Goal: Information Seeking & Learning: Check status

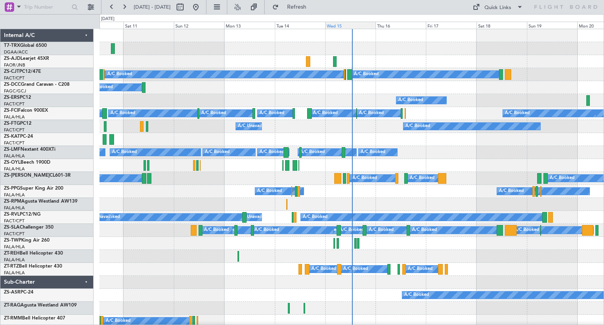
click at [359, 26] on div "Wed 15" at bounding box center [350, 25] width 50 height 7
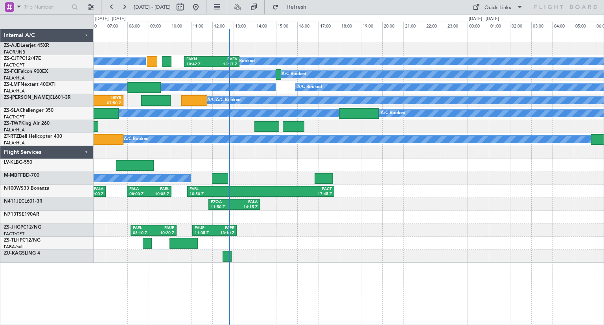
click at [198, 177] on div "A/C Booked A/C Booked A/C Booked A/C Booked A/C Booked A/C Booked A/C Booked A/…" at bounding box center [349, 145] width 510 height 233
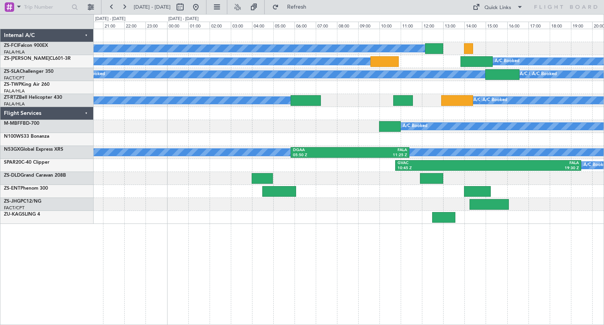
click at [351, 227] on div "A/C Booked A/C Booked A/C Booked A/C Booked A/C Booked A/C Booked A/C Booked A/…" at bounding box center [349, 177] width 510 height 296
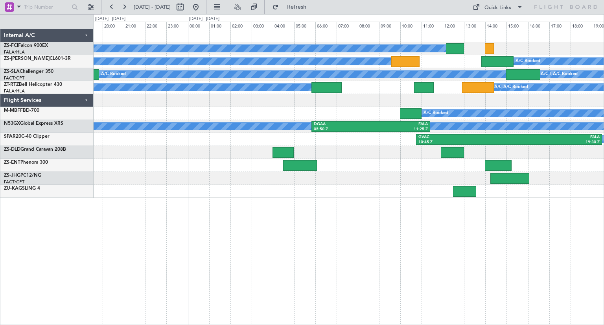
click at [216, 224] on div "A/C Booked A/C Booked A/C Booked A/C Booked A/C Booked A/C Booked A/C Booked A/…" at bounding box center [349, 177] width 510 height 296
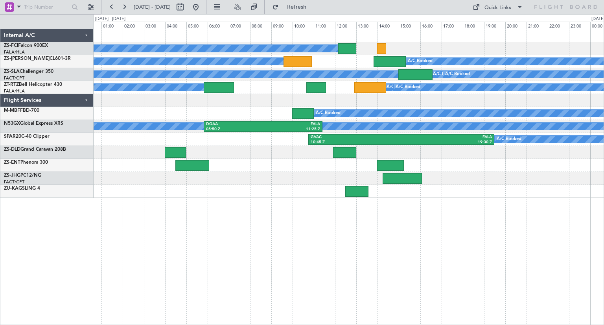
click at [436, 248] on div "A/C Booked A/C Booked A/C Booked A/C Booked A/C Booked A/C Booked A/C Booked A/…" at bounding box center [349, 177] width 510 height 296
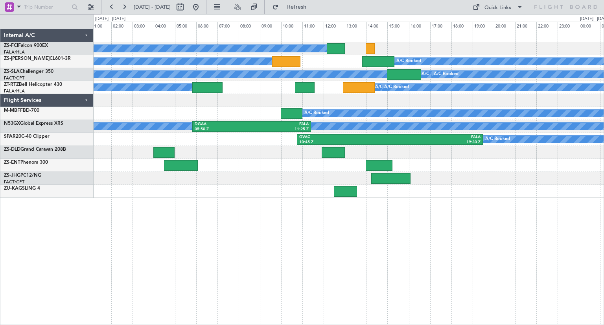
click at [476, 217] on div "A/C Booked A/C Booked A/C Booked A/C Booked A/C Booked A/C Booked A/C Booked A/…" at bounding box center [349, 177] width 510 height 296
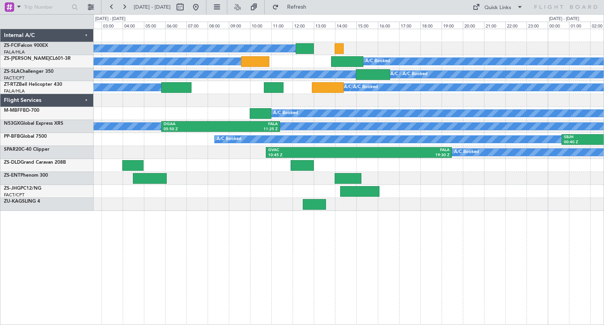
click at [123, 249] on div "A/C Booked A/C Booked A/C Booked A/C Booked A/C Booked A/C Booked A/C Booked A/…" at bounding box center [349, 177] width 510 height 296
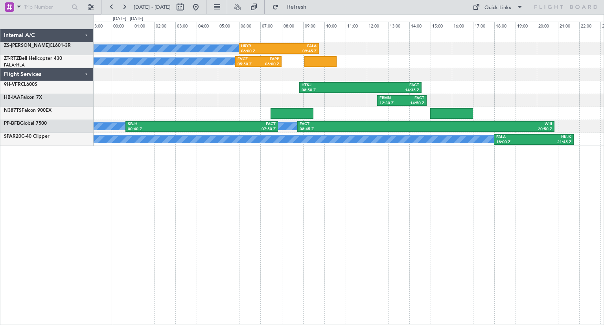
click at [313, 248] on div "A/C Booked A/C Booked A/C Booked A/C Booked A/C Booked HRYR 06:00 Z FALA 09:45 …" at bounding box center [349, 177] width 510 height 296
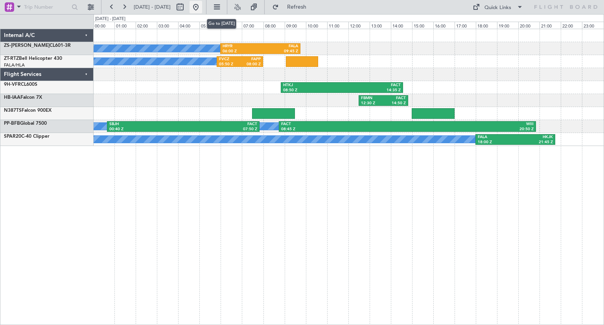
click at [202, 7] on button at bounding box center [195, 7] width 13 height 13
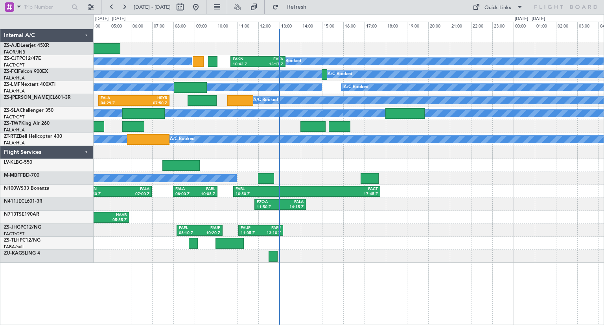
click at [467, 203] on div "FZQA 11:50 Z FALA 14:15 Z" at bounding box center [349, 204] width 510 height 13
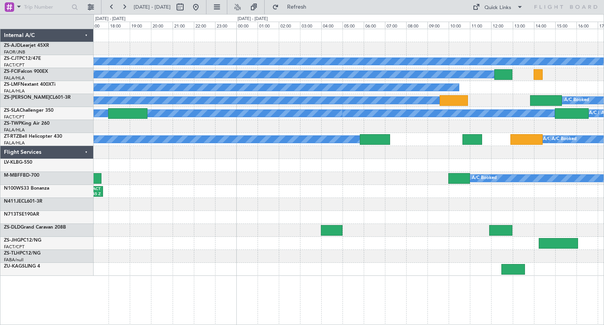
click at [173, 272] on div "A/C Booked A/C Booked A/C Booked A/C Booked A/C Booked A/C Booked A/C Booked A/…" at bounding box center [349, 152] width 510 height 246
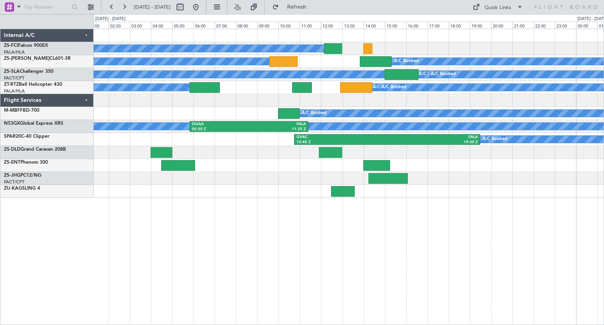
click at [402, 260] on div "A/C Booked A/C Booked A/C Booked A/C Booked A/C Booked A/C Booked A/C Booked A/…" at bounding box center [349, 177] width 510 height 296
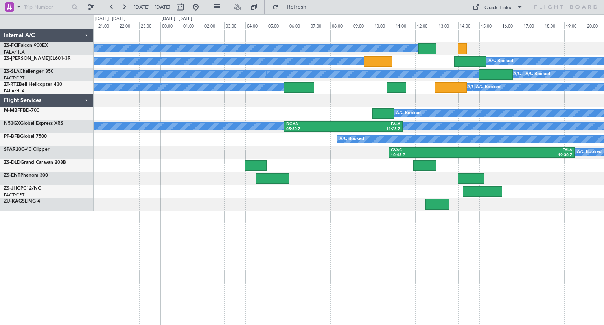
click at [419, 284] on div "A/C Booked A/C Booked A/C Booked A/C Booked A/C Booked A/C Booked A/C Booked A/…" at bounding box center [349, 177] width 510 height 296
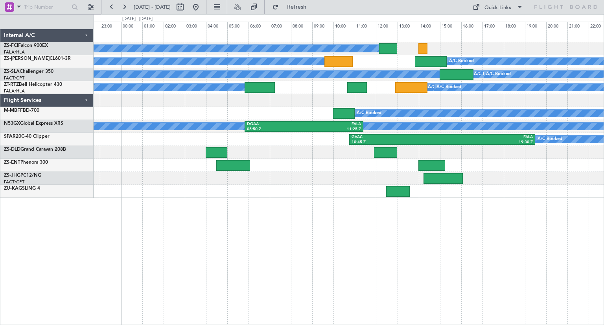
click at [262, 212] on div "A/C Booked A/C Booked A/C Booked A/C Booked A/C Booked A/C Booked A/C Booked A/…" at bounding box center [349, 177] width 510 height 296
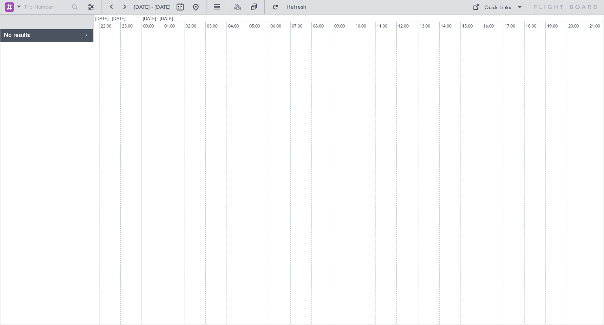
click at [396, 171] on div at bounding box center [349, 177] width 510 height 296
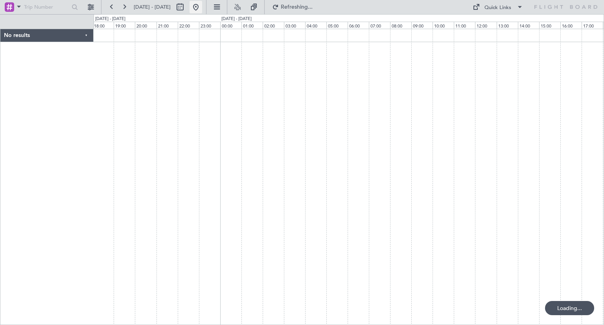
click at [202, 6] on button at bounding box center [195, 7] width 13 height 13
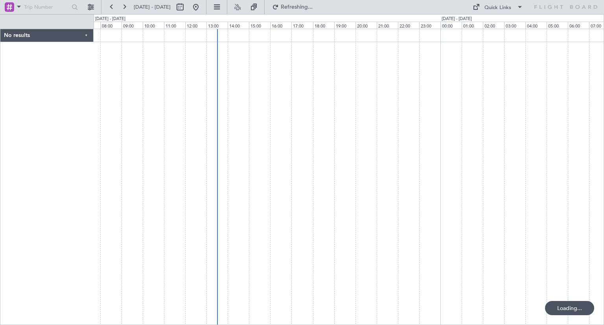
click at [320, 189] on div at bounding box center [349, 177] width 510 height 296
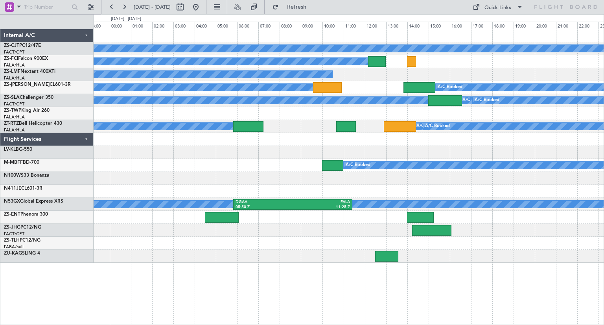
click at [103, 212] on div "A/C Booked A/C Booked A/C Booked A/C Booked A/C Booked A/C Booked A/C Booked A/…" at bounding box center [349, 145] width 510 height 233
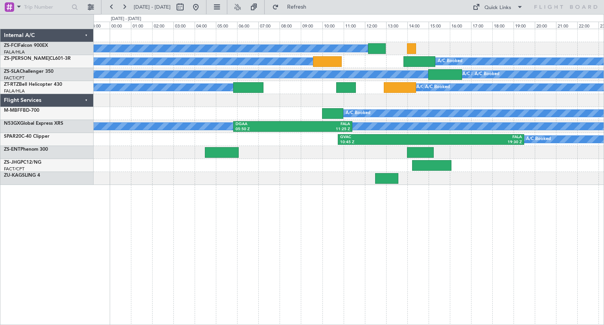
click at [418, 222] on div "A/C Booked A/C Booked A/C Booked A/C Booked A/C Booked A/C Booked A/C Booked A/…" at bounding box center [349, 177] width 510 height 296
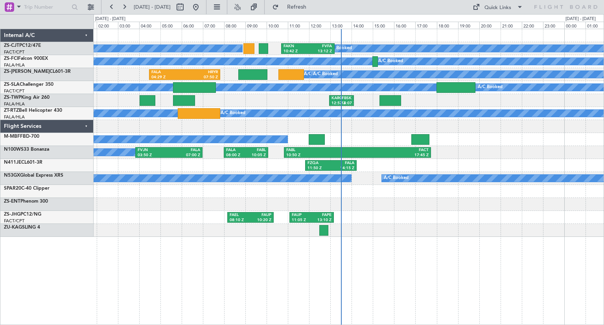
click at [421, 235] on div at bounding box center [349, 230] width 510 height 13
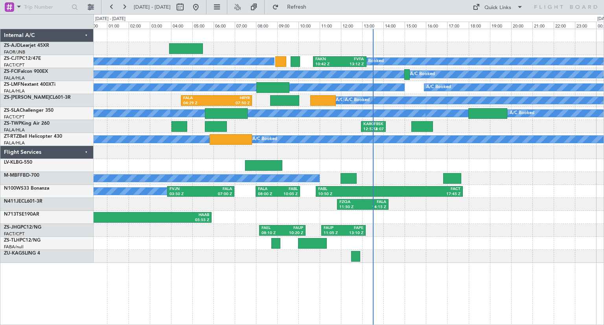
click at [234, 290] on div "A/C Booked A/C Booked A/C Booked A/C Booked A/C Booked A/C Booked A/C Booked A/…" at bounding box center [349, 177] width 510 height 296
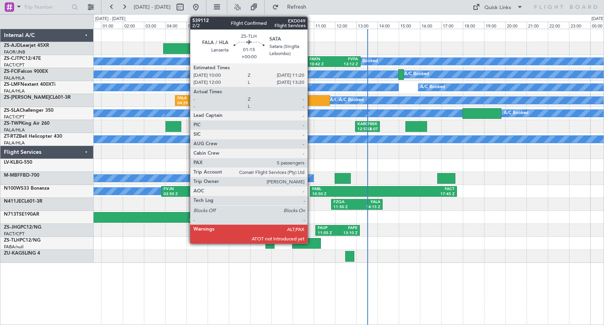
click at [311, 242] on div at bounding box center [306, 243] width 29 height 11
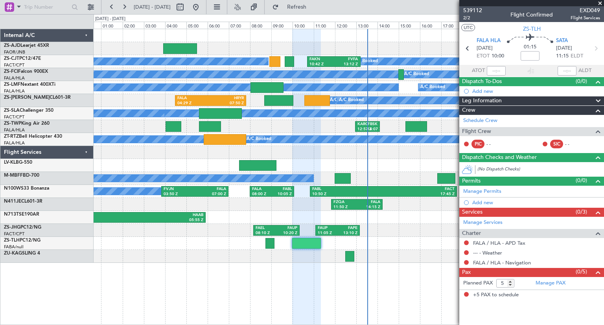
click at [599, 4] on span at bounding box center [600, 3] width 8 height 7
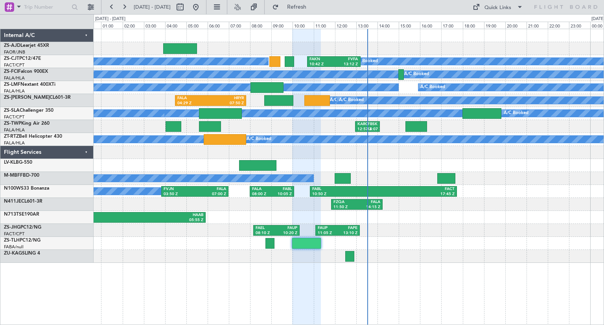
type input "0"
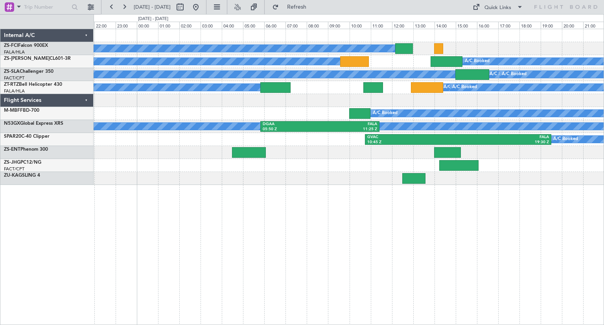
click at [460, 226] on div "A/C Booked A/C Booked A/C Booked A/C Booked A/C Booked A/C Booked A/C Booked A/…" at bounding box center [349, 177] width 510 height 296
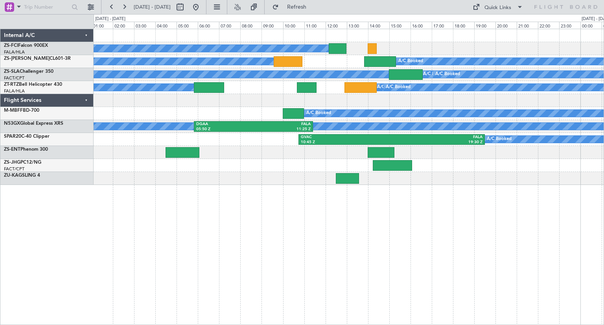
click at [393, 222] on div "A/C Booked A/C Booked A/C Booked A/C Booked A/C Booked A/C Booked A/C Booked A/…" at bounding box center [349, 177] width 510 height 296
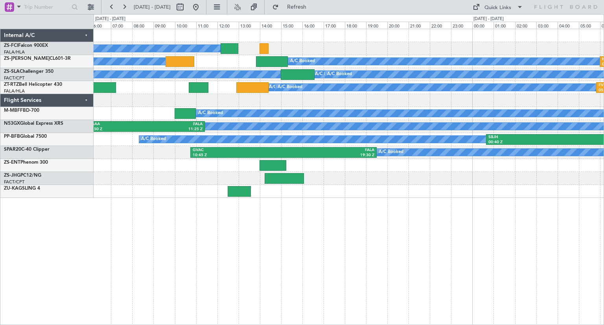
click at [221, 266] on div "A/C Booked A/C Booked A/C Booked A/C Booked A/C Booked A/C Booked A/C Booked A/…" at bounding box center [349, 177] width 510 height 296
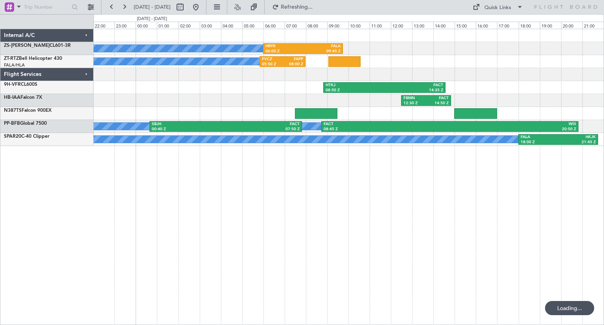
click at [374, 249] on div "A/C Booked A/C Booked A/C Booked A/C Booked A/C Booked HRYR 06:00 Z FALA 09:45 …" at bounding box center [349, 177] width 510 height 296
click at [79, 142] on div "A/C Booked A/C Booked A/C Booked A/C Booked A/C Booked HRYR 06:00 Z FALA 09:45 …" at bounding box center [302, 169] width 604 height 310
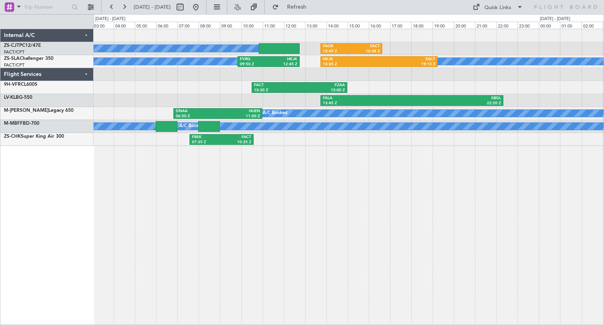
click at [319, 229] on div "A/C Booked A/C Booked A/C Booked A/C Booked A/C Booked A/C Booked A/C Booked A/…" at bounding box center [349, 177] width 510 height 296
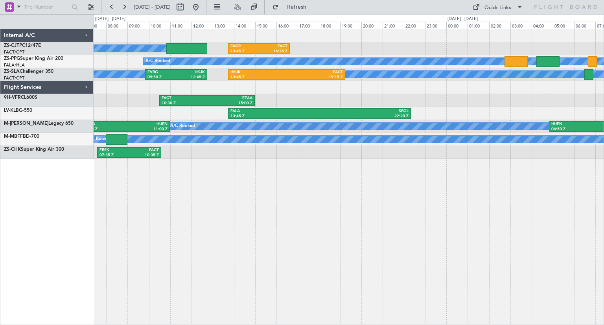
click at [74, 246] on div "A/C Booked A/C Booked A/C Booked A/C Booked A/C Booked A/C Booked A/C Booked A/…" at bounding box center [302, 169] width 604 height 310
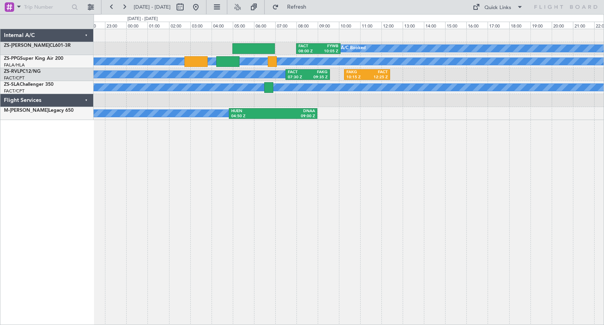
click at [115, 195] on div "A/C Booked FACT 08:00 Z FYWB 10:05 Z A/C Booked A/C Booked FACT 07:30 Z FAKG 09…" at bounding box center [349, 177] width 510 height 296
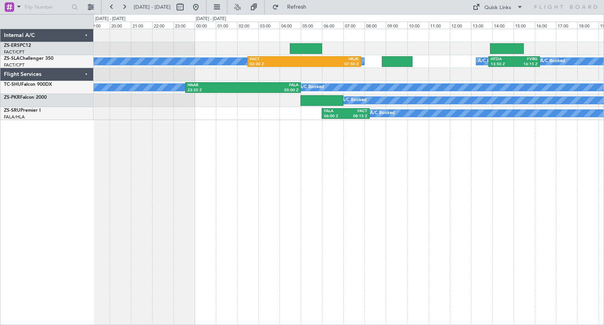
click at [318, 238] on div "A/C Booked FACT 02:30 Z HKJK 07:50 Z A/C Booked HTDA 13:50 Z FVRG 16:15 Z A/C B…" at bounding box center [349, 177] width 510 height 296
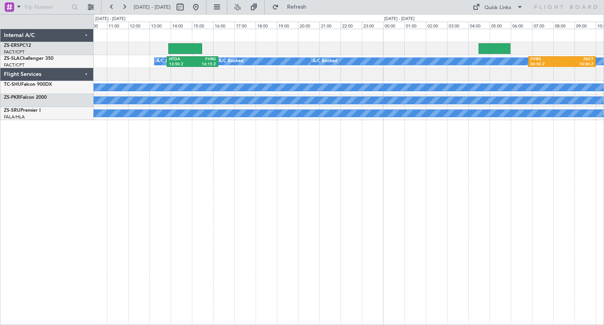
click at [211, 241] on div "A/C Booked HTDA 13:50 Z FVRG 16:15 Z A/C Booked A/C Booked A/C Booked A/C Booke…" at bounding box center [349, 177] width 510 height 296
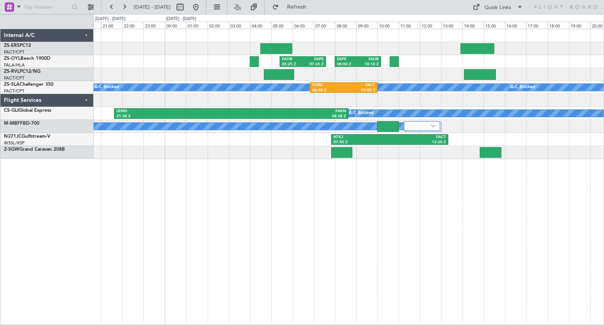
click at [343, 233] on div "FAOR 05:25 Z FAPE 07:35 Z FAPE 08:00 Z FAOR 10:10 Z A/C Booked A/C Booked A/C B…" at bounding box center [349, 177] width 510 height 296
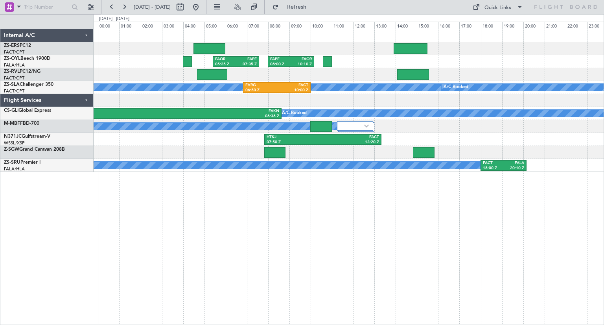
click at [368, 275] on div "FAOR 05:25 Z FAPE 07:35 Z FAPE 08:00 Z FAOR 10:10 Z A/C Booked A/C Booked A/C B…" at bounding box center [349, 177] width 510 height 296
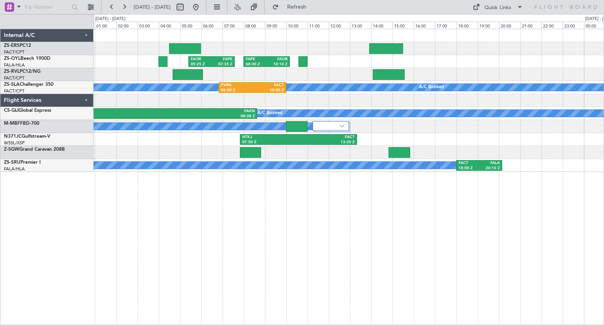
click at [181, 107] on div "FAOR 05:25 Z FAPE 07:35 Z FAPE 08:00 Z FAOR 10:10 Z A/C Booked A/C Booked A/C B…" at bounding box center [349, 100] width 510 height 143
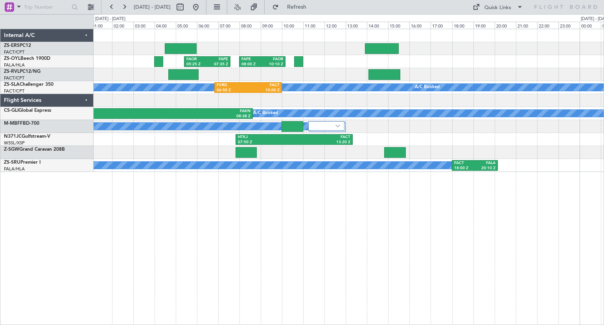
click at [543, 142] on div "HTKJ 07:50 Z FACT 13:20 Z" at bounding box center [349, 139] width 510 height 13
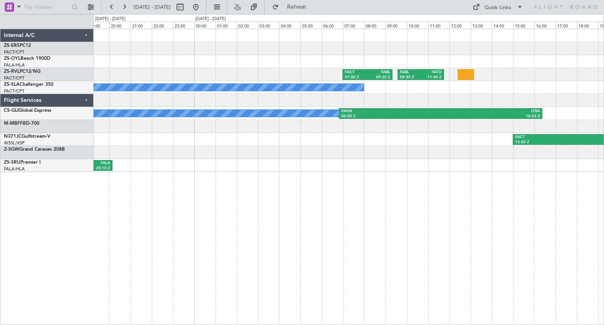
click at [168, 153] on div "FACT 07:00 Z FABL 09:20 Z FABL 09:35 Z FATD 11:45 Z A/C Booked A/C Booked A/C B…" at bounding box center [349, 100] width 510 height 143
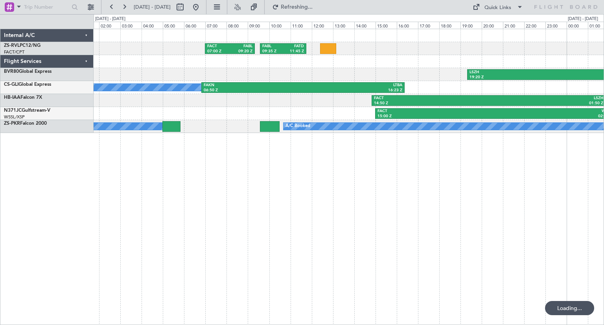
click at [404, 227] on div "FACT 07:00 Z FABL 09:20 Z FABL 09:35 Z FATD 11:45 Z LSZH 19:20 Z FAUP 05:15 Z A…" at bounding box center [349, 177] width 510 height 296
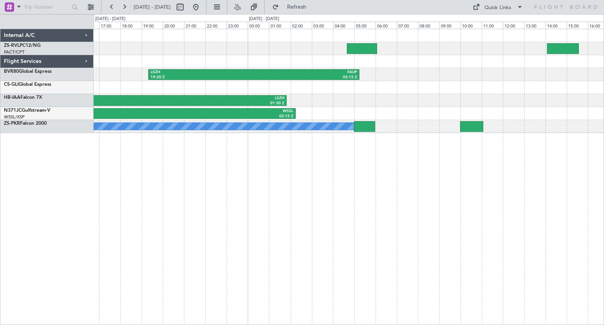
click at [143, 237] on div "FABL 09:35 Z FATD 11:45 Z LSZH 19:20 Z FAUP 05:15 Z FAKN 06:50 Z LTBA 16:23 Z F…" at bounding box center [349, 177] width 510 height 296
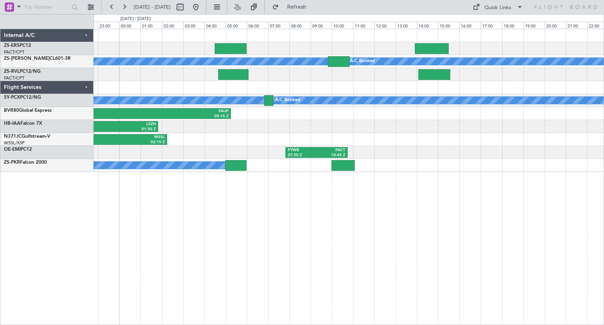
click at [367, 236] on div "A/C Booked A/C Booked A/C Booked A/C Booked A/C Booked A/C Booked A/C Booked A/…" at bounding box center [349, 177] width 510 height 296
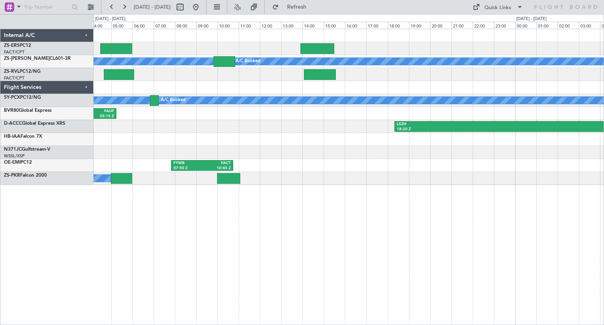
click at [99, 267] on div "A/C Booked A/C Booked A/C Booked A/C Booked A/C Booked A/C Booked A/C Booked A/…" at bounding box center [349, 177] width 510 height 296
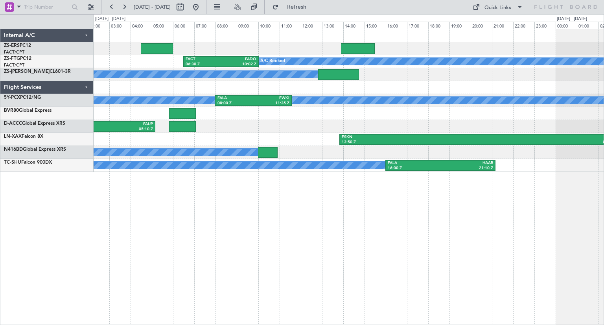
click at [267, 244] on div "A/C Booked FACT 06:30 Z FADQ 10:02 Z A/C Booked A/C Booked A/C Booked A/C Booke…" at bounding box center [349, 177] width 510 height 296
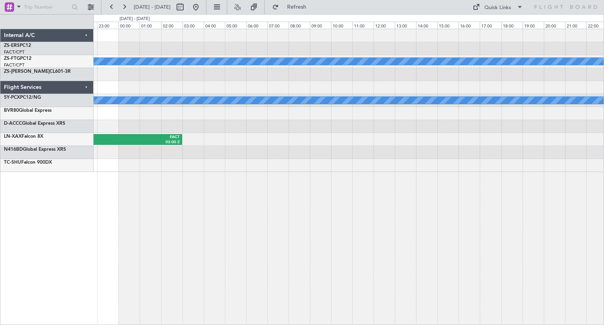
click at [115, 251] on div "A/C Booked A/C Booked A/C Booked A/C Booked A/C Booked ESKN 13:50 Z FACT 03:00 …" at bounding box center [349, 177] width 510 height 296
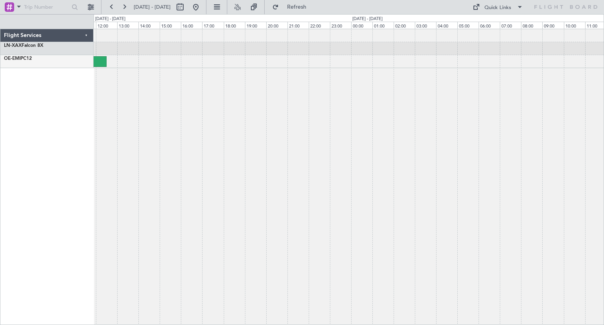
click at [85, 197] on div "Flight Services LN-XAX Falcon 8X OE-EMI PC12 0 0 11:00 12:00 13:00 14:00 15:00 …" at bounding box center [302, 169] width 604 height 310
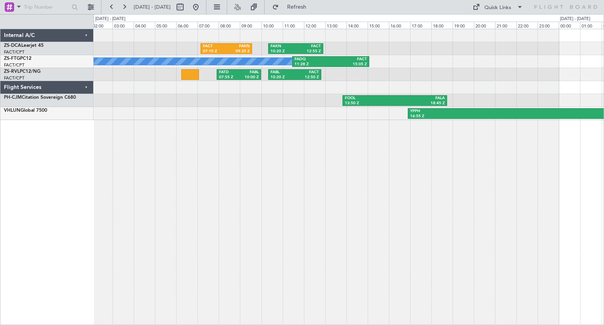
click at [297, 230] on div "FACT 07:10 Z FAKN 09:35 Z FAKN 10:20 Z FACT 12:55 Z FACT 05:00 Z FQMA 07:03 Z A…" at bounding box center [349, 177] width 510 height 296
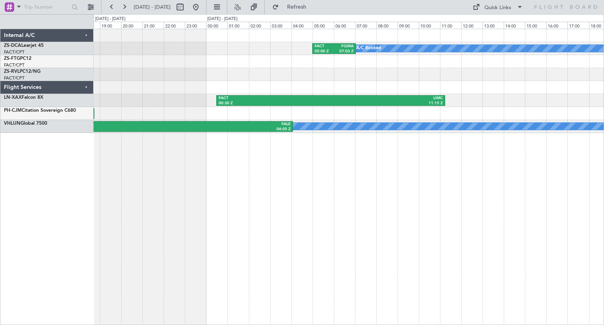
click at [133, 232] on div "FACT 05:00 Z FQMA 07:03 Z A/C Booked FAKN 10:20 Z FACT 12:55 Z FADQ 11:28 Z FAC…" at bounding box center [349, 177] width 510 height 296
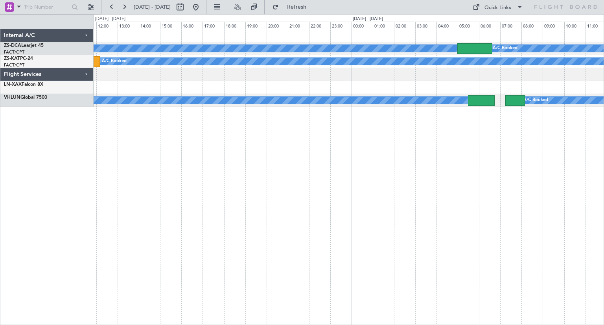
click at [51, 248] on div "A/C Booked A/C Booked FACT 05:00 Z FQMA 07:03 Z A/C Booked A/C Booked A/C Booke…" at bounding box center [302, 169] width 604 height 310
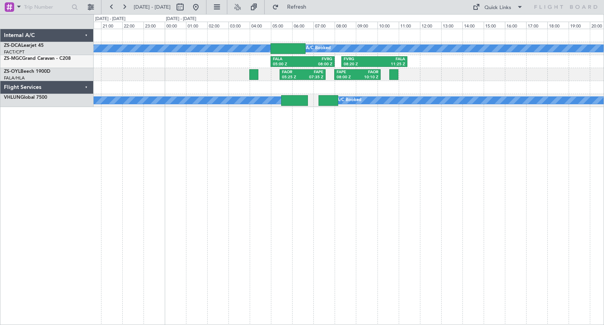
click at [270, 246] on div "A/C Booked A/C Booked FALA 05:00 Z FVRG 08:00 Z FVRG 08:20 Z FALA 11:25 Z FAOR …" at bounding box center [349, 177] width 510 height 296
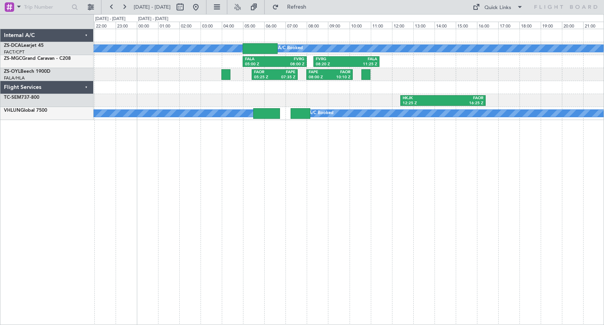
click at [347, 224] on div "A/C Booked A/C Booked FALA 05:00 Z FVRG 08:00 Z FVRG 08:20 Z FALA 11:25 Z FAOR …" at bounding box center [349, 177] width 510 height 296
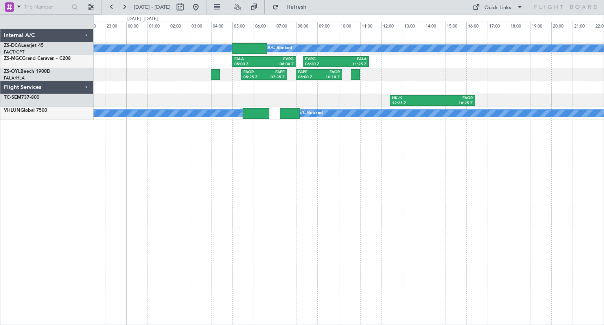
click at [329, 224] on div "A/C Booked A/C Booked FALA 05:00 Z FVRG 08:00 Z FVRG 08:20 Z FALA 11:25 Z FAOR …" at bounding box center [349, 177] width 510 height 296
click at [397, 253] on div "A/C Booked A/C Booked FALA 05:00 Z FVRG 08:00 Z FVRG 08:20 Z FALA 11:25 Z FAOR …" at bounding box center [349, 177] width 510 height 296
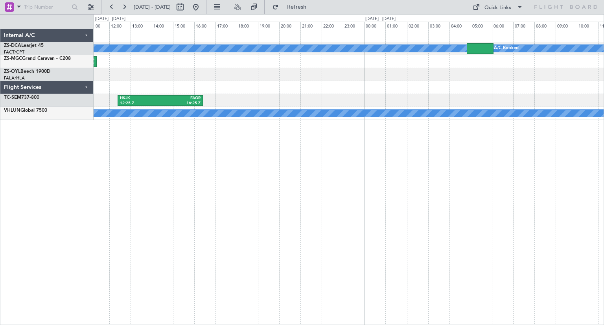
click at [182, 238] on div "A/C Booked A/C Booked FVRG 08:20 Z FALA 11:25 Z FALA 05:00 Z FVRG 08:00 Z FAOR …" at bounding box center [349, 177] width 510 height 296
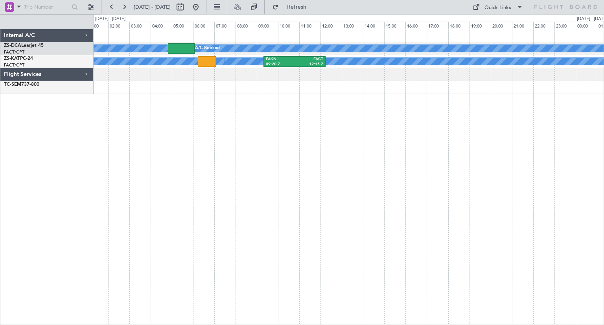
click at [253, 233] on div "A/C Booked A/C Booked FLKK 03:50 Z FNLU 06:35 Z A/C Booked A/C Booked A/C Booke…" at bounding box center [349, 177] width 510 height 296
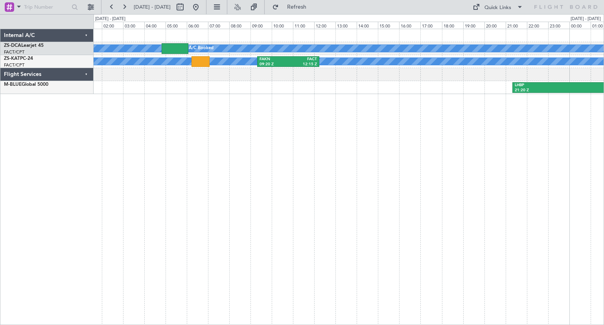
click at [105, 242] on div "A/C Booked A/C Booked FLKK 03:50 Z FNLU 06:35 Z A/C Booked A/C Booked A/C Booke…" at bounding box center [349, 177] width 510 height 296
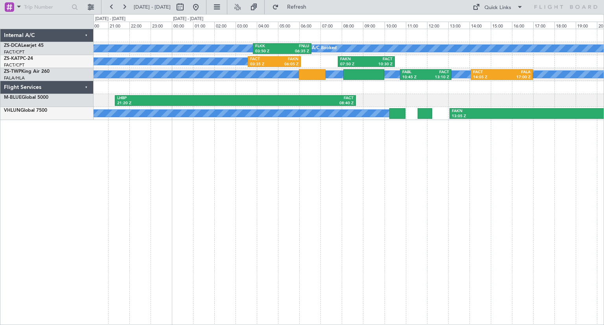
click at [339, 240] on div "A/C Booked FLKK 03:50 Z FNLU 06:35 Z A/C Booked A/C Booked FACT 03:35 Z FAKN 06…" at bounding box center [349, 177] width 510 height 296
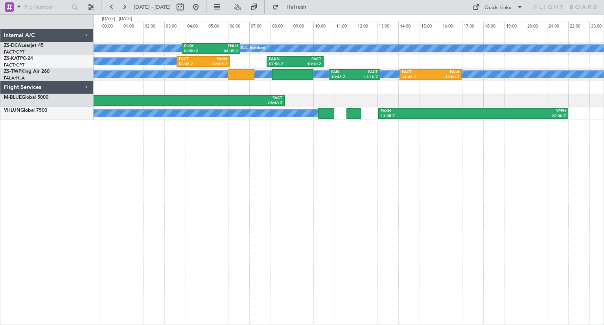
click at [350, 190] on div "A/C Booked FLKK 03:50 Z FNLU 06:35 Z A/C Booked A/C Booked FACT 03:35 Z FAKN 06…" at bounding box center [349, 177] width 510 height 296
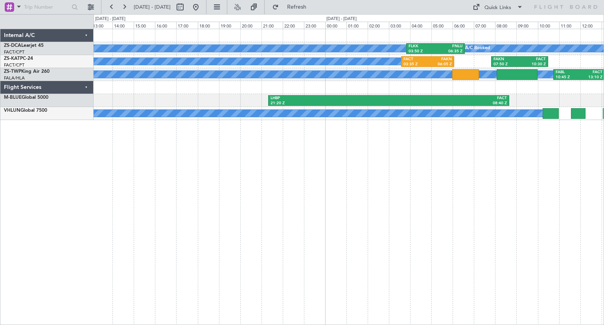
click at [448, 218] on div "A/C Booked FLKK 03:50 Z FNLU 06:35 Z A/C Booked A/C Booked FACT 03:35 Z FAKN 06…" at bounding box center [349, 177] width 510 height 296
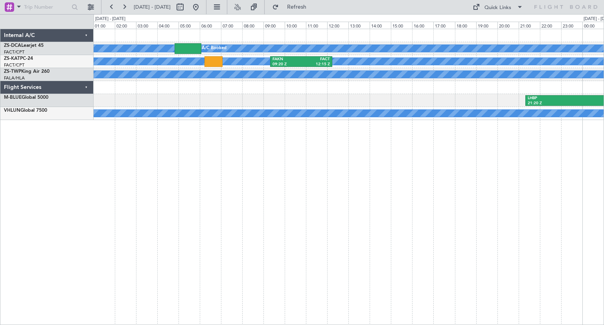
click at [403, 229] on div "A/C Booked A/C Booked FLKK 03:50 Z FNLU 06:35 Z A/C Booked A/C Booked FAKN 09:2…" at bounding box center [349, 177] width 510 height 296
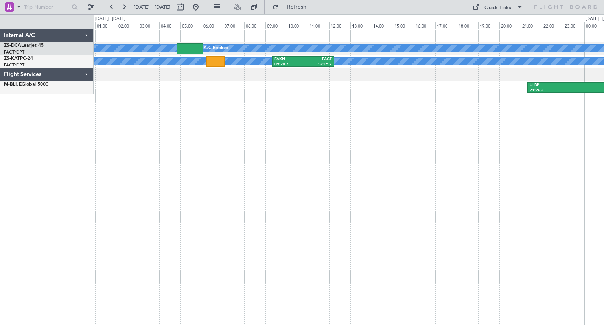
click at [145, 242] on div "A/C Booked A/C Booked FLKK 03:50 Z FNLU 06:35 Z A/C Booked A/C Booked FAKN 09:2…" at bounding box center [349, 177] width 510 height 296
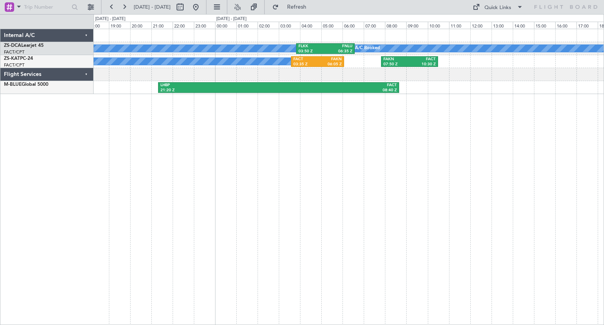
click at [224, 235] on div "A/C Booked FLKK 03:50 Z FNLU 06:35 Z A/C Booked A/C Booked FACT 03:35 Z FAKN 06…" at bounding box center [349, 177] width 510 height 296
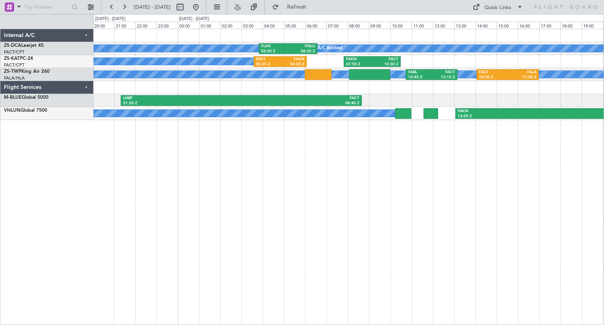
click at [372, 185] on div "A/C Booked FLKK 03:50 Z FNLU 06:35 Z A/C Booked A/C Booked FACT 03:35 Z FAKN 06…" at bounding box center [349, 177] width 510 height 296
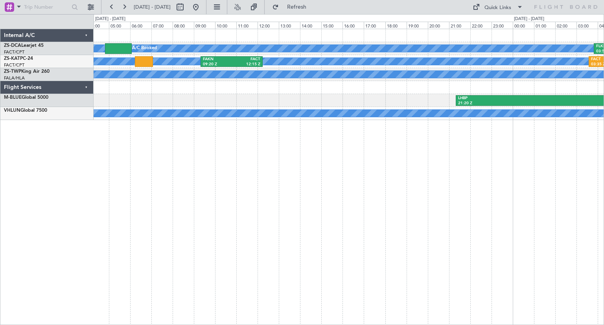
click at [391, 224] on div "A/C Booked FLKK 03:50 Z FNLU 06:35 Z A/C Booked A/C Booked A/C Booked FACT 03:3…" at bounding box center [349, 177] width 510 height 296
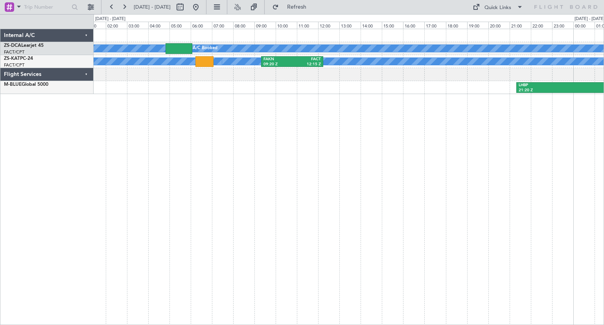
click at [275, 241] on div "A/C Booked A/C Booked FLKK 03:50 Z FNLU 06:35 Z A/C Booked A/C Booked FAKN 09:2…" at bounding box center [349, 177] width 510 height 296
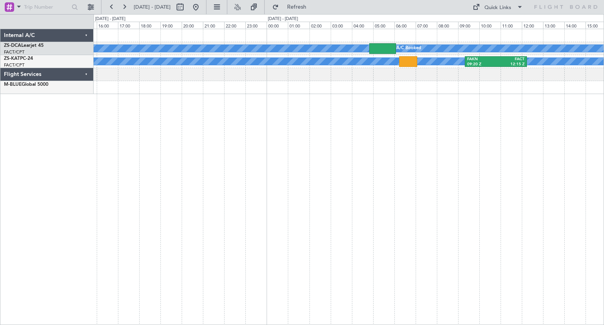
click at [389, 246] on div "A/C Booked A/C Booked A/C Booked FAKN 09:20 Z FACT 12:15 Z A/C Booked A/C Booke…" at bounding box center [349, 177] width 510 height 296
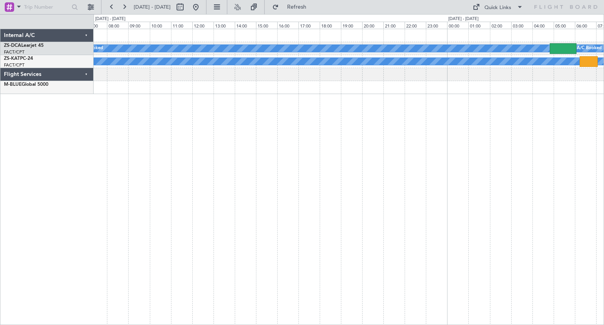
click at [391, 262] on div "A/C Booked A/C Booked A/C Booked A/C Booked A/C Booked A/C Booked A/C Booked A/…" at bounding box center [349, 177] width 510 height 296
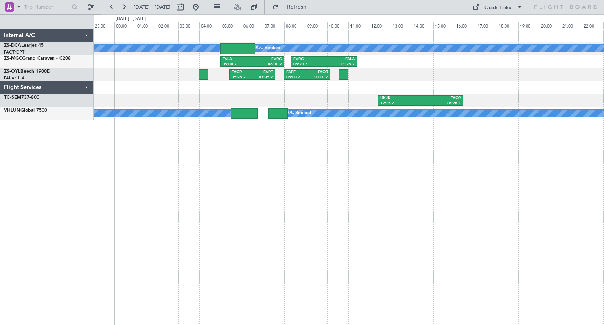
click at [338, 271] on div "A/C Booked A/C Booked FALA 05:00 Z FVRG 08:00 Z FVRG 08:20 Z FALA 11:25 Z FAOR …" at bounding box center [349, 177] width 510 height 296
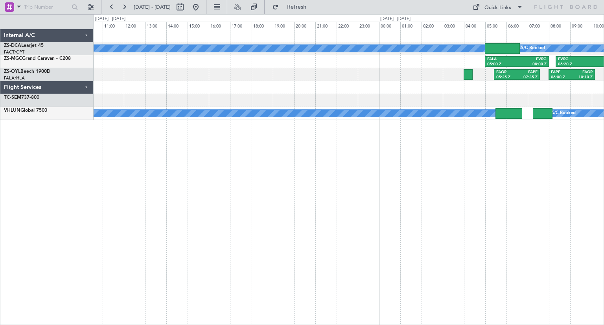
click at [410, 198] on div "A/C Booked A/C Booked FACT 05:00 Z FQMA 07:03 Z FALA 05:00 Z FVRG 08:00 Z FVRG …" at bounding box center [349, 177] width 510 height 296
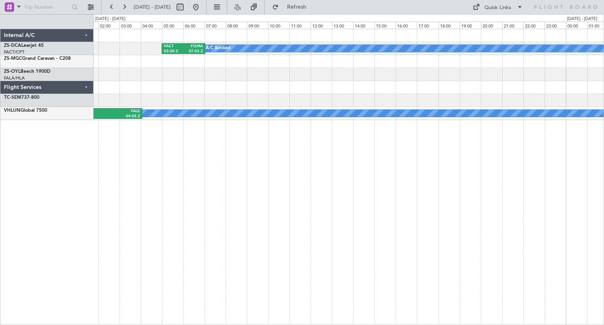
click at [415, 201] on div "A/C Booked FACT 05:00 Z FQMA 07:03 Z A/C Booked FALA 05:00 Z FVRG 08:00 Z FAOR …" at bounding box center [349, 177] width 510 height 296
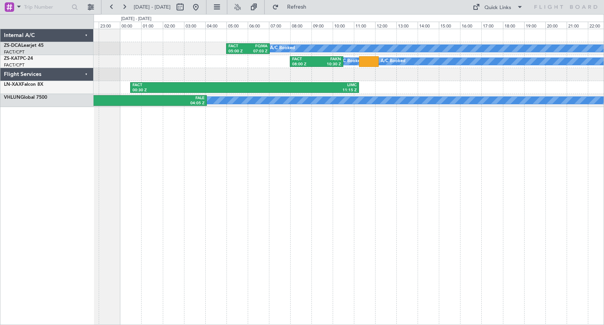
click at [148, 220] on div "A/C Booked FACT 05:00 Z FQMA 07:03 Z A/C Booked A/C Booked A/C Booked A/C Booke…" at bounding box center [349, 177] width 510 height 296
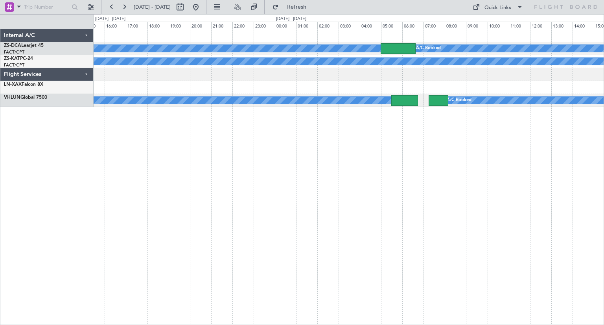
click at [169, 238] on div "A/C Booked A/C Booked A/C Booked A/C Booked A/C Booked A/C Booked A/C Booked FA…" at bounding box center [349, 177] width 510 height 296
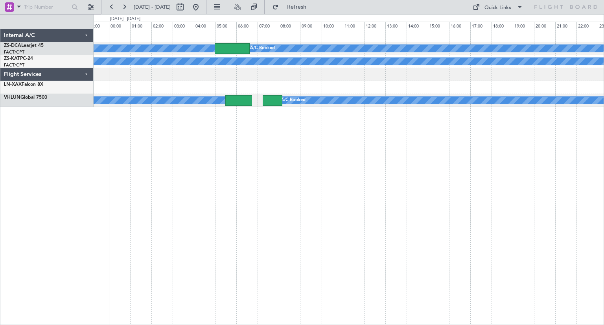
click at [157, 239] on div "A/C Booked A/C Booked A/C Booked A/C Booked A/C Booked A/C Booked A/C Booked A/…" at bounding box center [349, 177] width 510 height 296
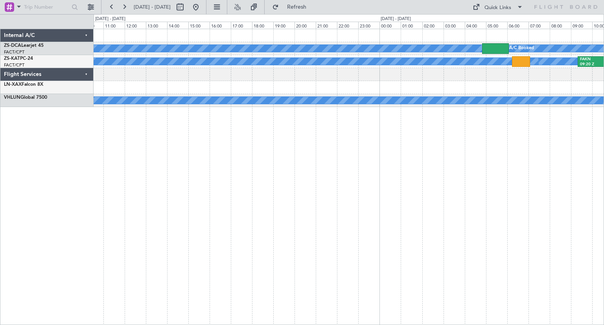
click at [82, 257] on div "A/C Booked A/C Booked A/C Booked A/C Booked A/C Booked A/C Booked A/C Booked A/…" at bounding box center [302, 169] width 604 height 310
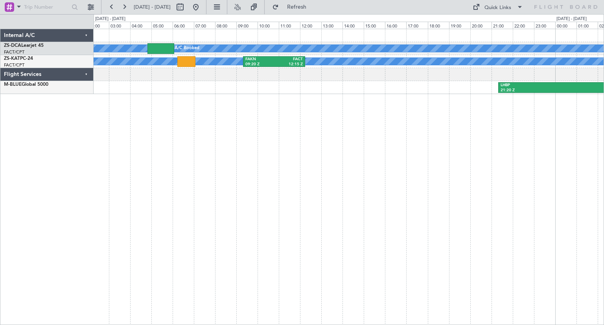
click at [236, 240] on div "A/C Booked A/C Booked FLKK 03:50 Z FNLU 06:35 Z A/C Booked A/C Booked A/C Booke…" at bounding box center [349, 177] width 510 height 296
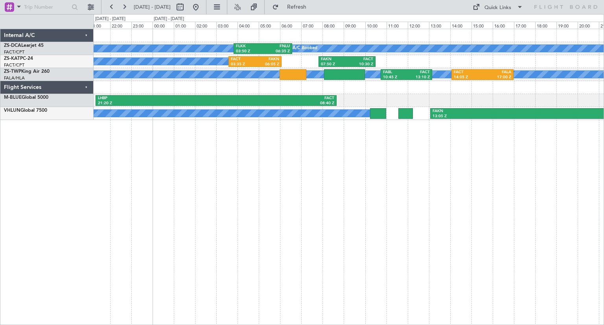
click at [294, 221] on div "A/C Booked FLKK 03:50 Z FNLU 06:35 Z A/C Booked A/C Booked FACT 03:35 Z FAKN 06…" at bounding box center [349, 177] width 510 height 296
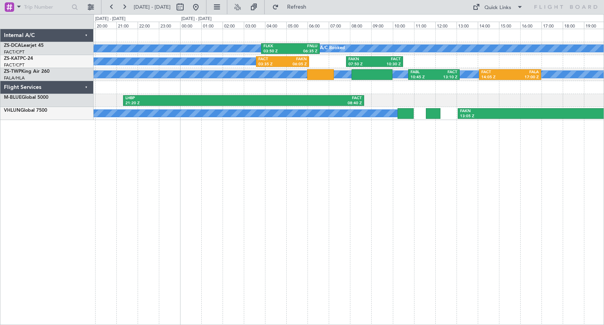
click at [402, 156] on div "A/C Booked FLKK 03:50 Z FNLU 06:35 Z A/C Booked A/C Booked FACT 03:35 Z FAKN 06…" at bounding box center [349, 177] width 510 height 296
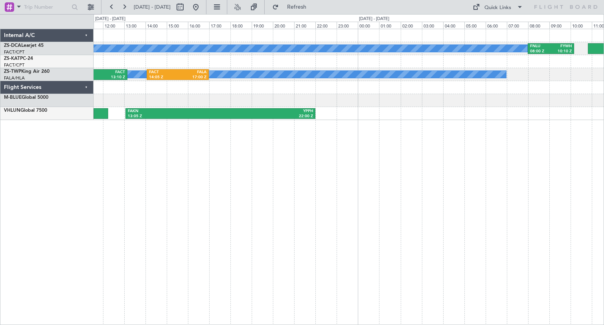
click at [155, 193] on div "A/C Booked FNLU 08:00 Z FYWH 10:10 Z FLKK 03:50 Z FNLU 06:35 Z FAKN 07:50 Z FAC…" at bounding box center [349, 177] width 510 height 296
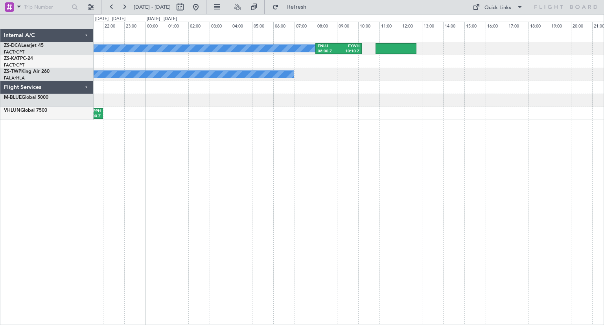
click at [288, 196] on div "A/C Booked FNLU 08:00 Z FYWH 10:10 Z A/C Booked FACT 14:05 Z FALA 17:00 Z FAKN …" at bounding box center [349, 177] width 510 height 296
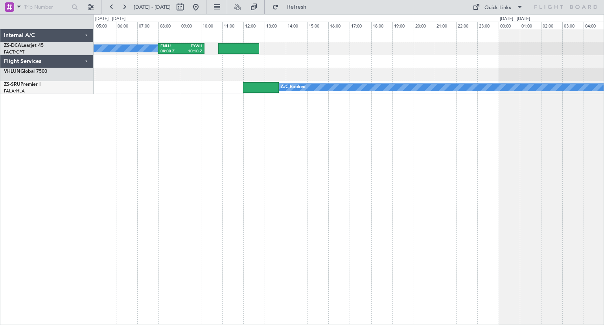
click at [155, 209] on div "A/C Booked FNLU 08:00 Z FYWH 10:10 Z A/C Booked" at bounding box center [349, 177] width 510 height 296
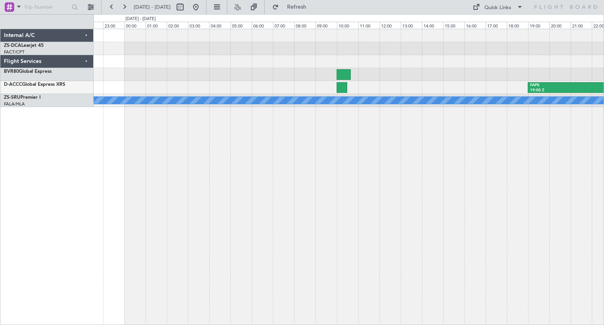
click at [242, 215] on div "FAPE 19:00 Z LSZH 06:30 Z A/C Booked" at bounding box center [349, 177] width 510 height 296
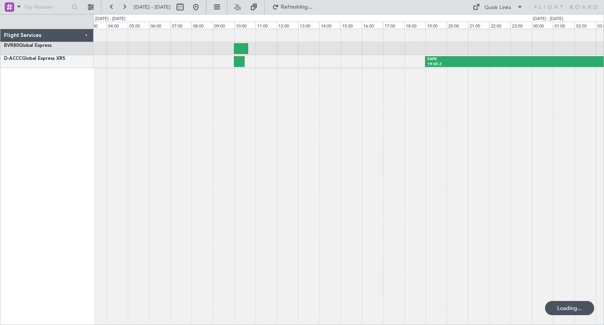
click at [200, 231] on div "FAPE 06:00 Z LSZH 16:30 Z FAPE 19:00 Z LSZH 06:30 Z" at bounding box center [349, 177] width 510 height 296
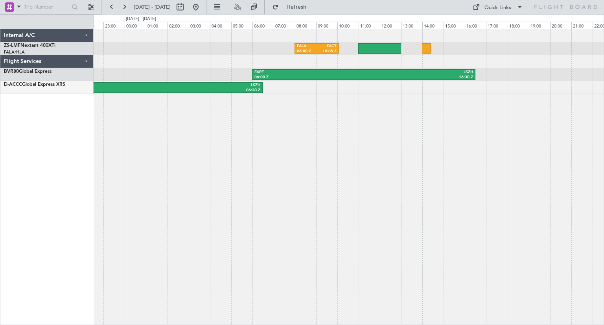
click at [259, 237] on div "FALA 08:00 Z FACT 10:05 Z FAPE 06:00 Z LSZH 16:30 Z FAPE 19:00 Z LSZH 06:30 Z" at bounding box center [349, 177] width 510 height 296
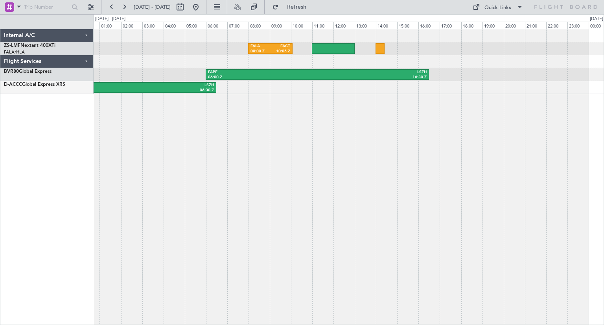
click at [355, 159] on div "FALA 08:00 Z FACT 10:05 Z FAPE 06:00 Z LSZH 16:30 Z FAPE 19:00 Z LSZH 06:30 Z" at bounding box center [349, 177] width 510 height 296
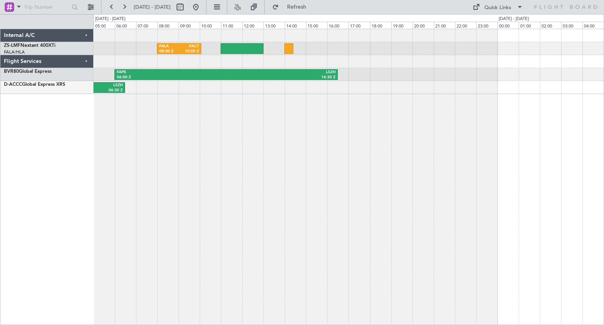
click at [386, 205] on div "FALA 08:00 Z FACT 10:05 Z FAPE 06:00 Z LSZH 16:30 Z FAPE 19:00 Z LSZH 06:30 Z" at bounding box center [349, 177] width 510 height 296
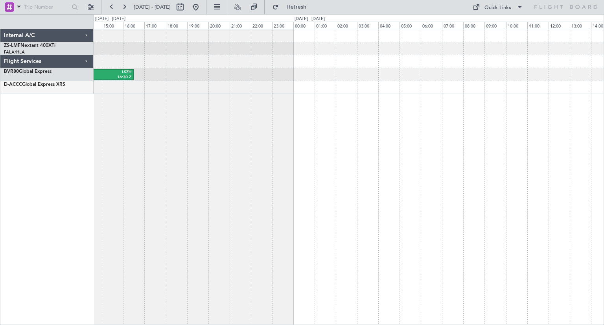
click at [245, 217] on div "FALA 08:00 Z FACT 10:05 Z FAPE 06:00 Z LSZH 16:30 Z" at bounding box center [349, 177] width 510 height 296
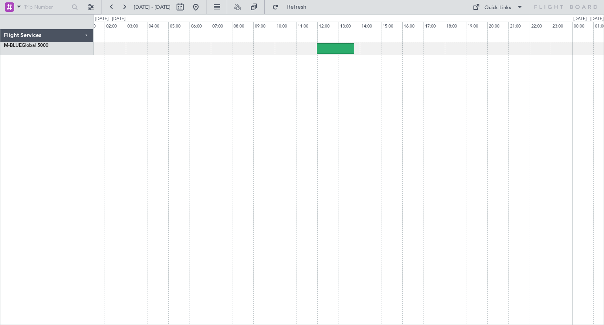
click at [299, 222] on div at bounding box center [349, 177] width 510 height 296
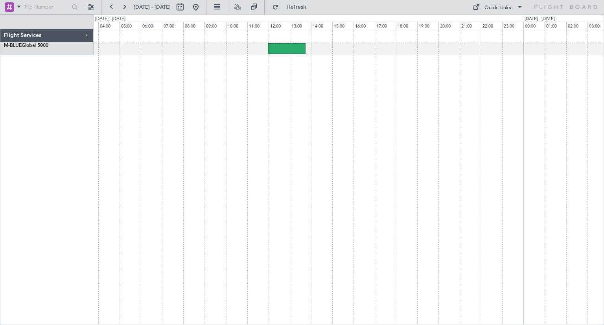
click at [203, 243] on div at bounding box center [349, 177] width 510 height 296
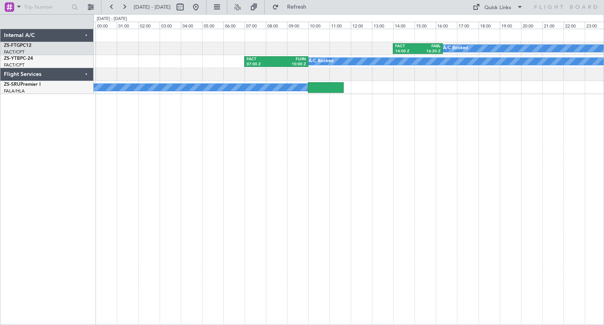
click at [323, 247] on div "FACT 14:00 Z FABL 16:20 Z A/C Booked A/C Booked FACT 07:00 Z FLHN 10:00 Z A/C B…" at bounding box center [349, 177] width 510 height 296
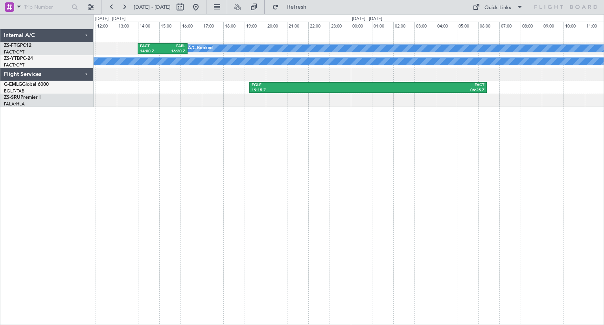
click at [173, 237] on div "FACT 14:00 Z FABL 16:20 Z A/C Booked FABL 14:50 Z FACT 17:20 Z A/C Booked FACT …" at bounding box center [349, 177] width 510 height 296
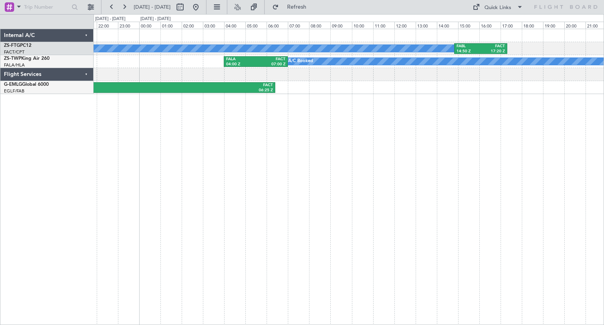
click at [328, 228] on div "A/C Booked FABL 14:50 Z FACT 17:20 Z FACT 14:00 Z FABL 16:20 Z A/C Booked FALA …" at bounding box center [349, 177] width 510 height 296
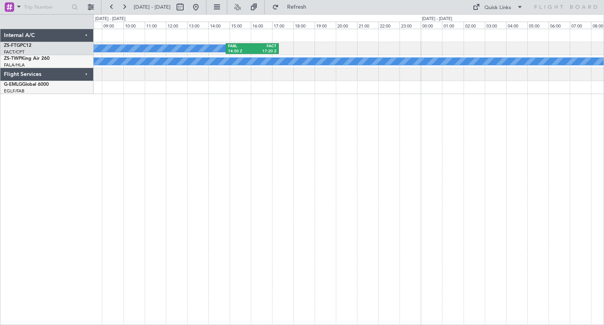
click at [28, 255] on div "A/C Booked FABL 14:50 Z FACT 17:20 Z A/C Booked FALA 04:00 Z FACT 07:00 Z EGLF …" at bounding box center [302, 169] width 604 height 310
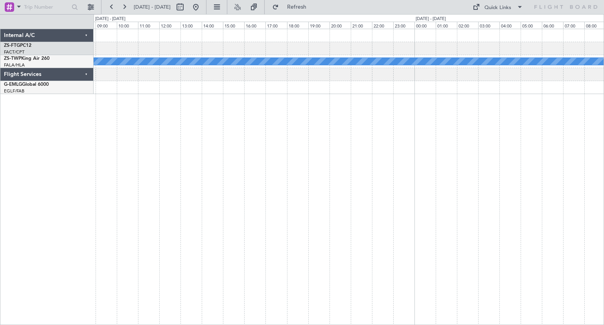
click at [162, 214] on div "A/C Booked" at bounding box center [349, 177] width 510 height 296
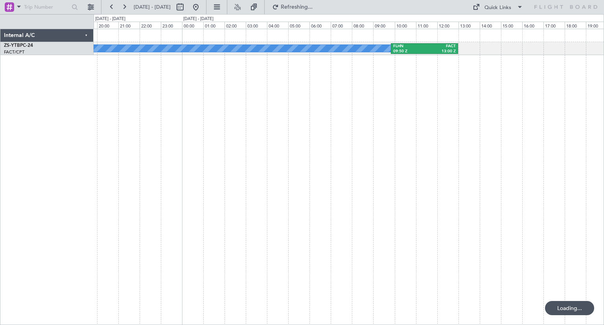
click at [280, 215] on div "A/C Booked FLHN 09:50 Z FACT 13:00 Z" at bounding box center [349, 177] width 510 height 296
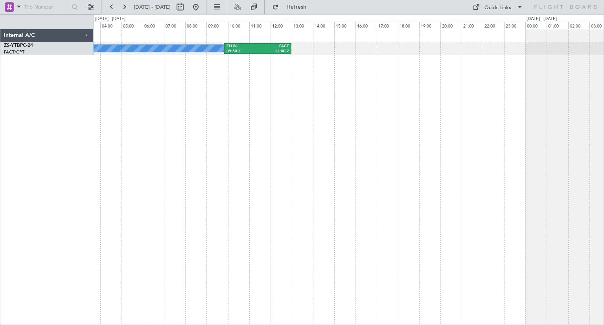
click at [137, 189] on div "A/C Booked FLHN 09:50 Z FACT 13:00 Z" at bounding box center [349, 177] width 510 height 296
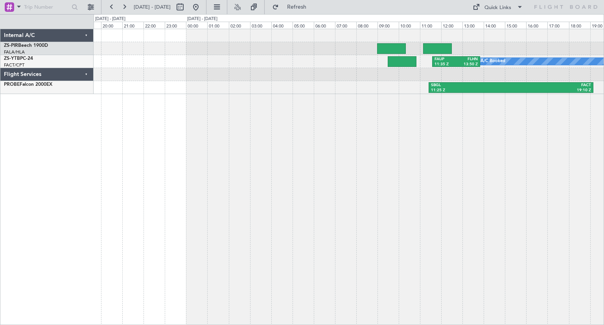
click at [179, 205] on div "FAUP 11:35 Z FLHN 13:50 Z A/C Booked A/C Booked A/C Booked A/C Booked A/C Booke…" at bounding box center [349, 177] width 510 height 296
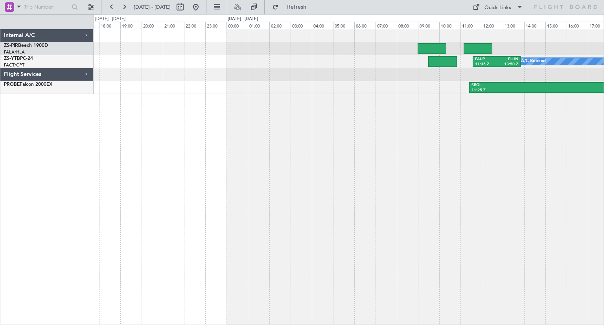
click at [259, 218] on div "FAUP 11:35 Z FLHN 13:50 Z A/C Booked A/C Booked A/C Booked A/C Booked A/C Booke…" at bounding box center [349, 177] width 510 height 296
click at [202, 7] on button at bounding box center [195, 7] width 13 height 13
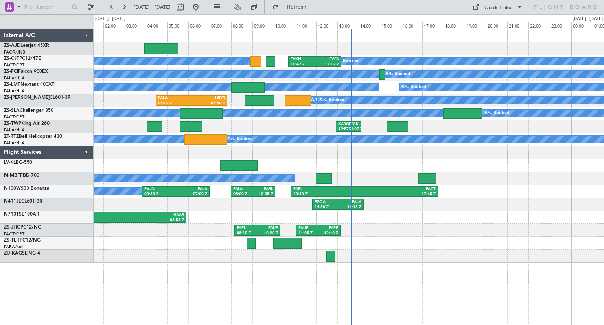
click at [199, 261] on div "A/C Booked A/C Booked A/C Booked A/C Booked A/C Booked A/C Booked A/C Booked A/…" at bounding box center [349, 177] width 510 height 296
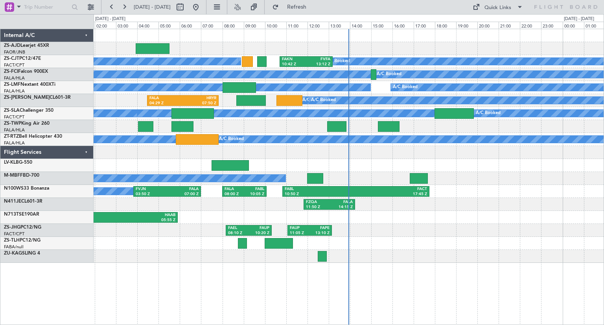
click at [509, 208] on div "FZQA 11:50 Z FALA 14:15 Z" at bounding box center [349, 204] width 510 height 13
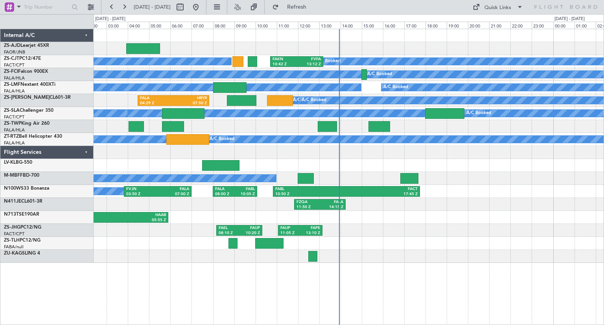
click at [520, 162] on div at bounding box center [349, 165] width 510 height 13
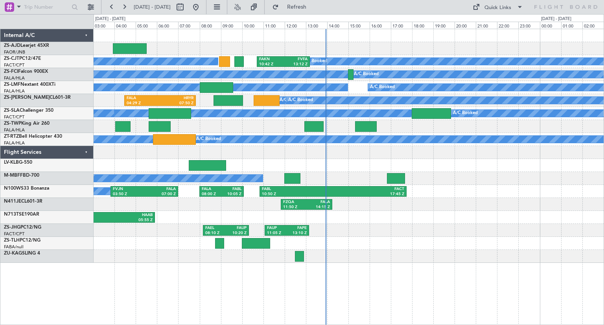
click at [490, 185] on div "A/C Booked A/C Booked A/C Booked A/C Booked A/C Booked A/C Booked A/C Booked A/…" at bounding box center [349, 145] width 510 height 233
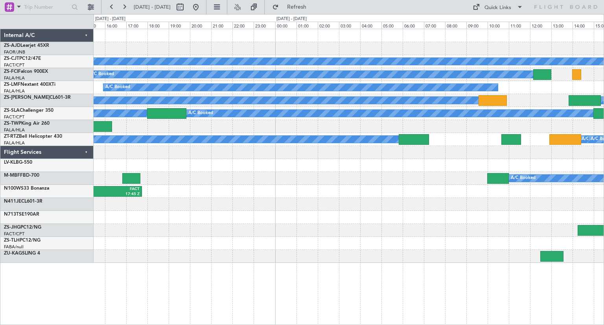
click at [233, 232] on div "A/C Booked A/C Booked A/C Booked A/C Booked A/C Booked A/C Booked A/C Booked A/…" at bounding box center [349, 145] width 510 height 233
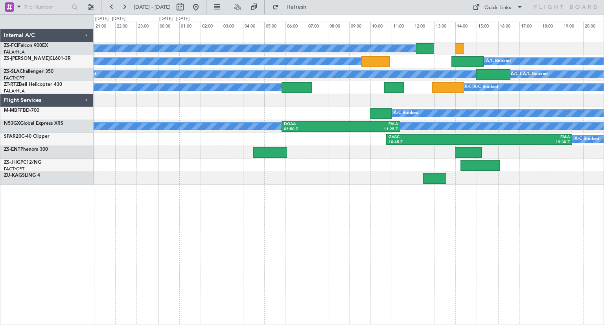
click at [402, 240] on div "A/C Booked A/C Booked A/C Booked A/C Booked A/C Booked A/C Booked A/C Booked A/…" at bounding box center [349, 177] width 510 height 296
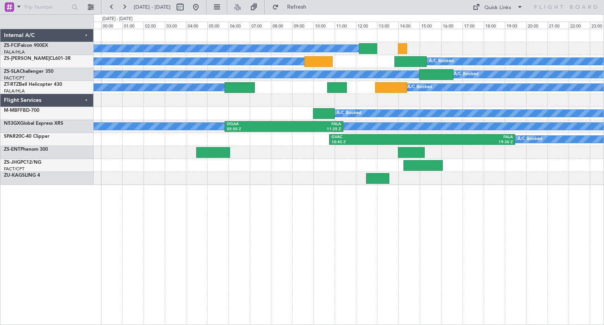
click at [382, 235] on div "A/C Booked A/C Booked A/C Booked A/C Booked A/C Booked A/C Booked A/C Booked A/…" at bounding box center [349, 177] width 510 height 296
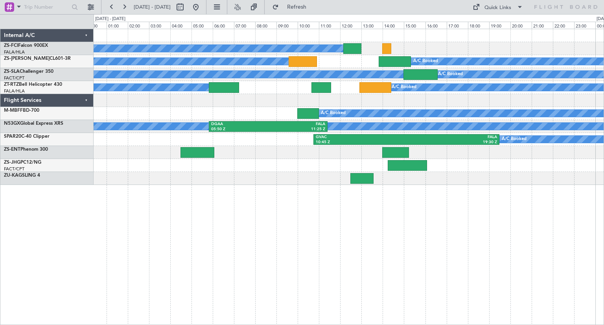
click at [411, 226] on div "A/C Booked A/C Booked A/C Booked A/C Booked A/C Booked A/C Booked A/C Booked A/…" at bounding box center [349, 177] width 510 height 296
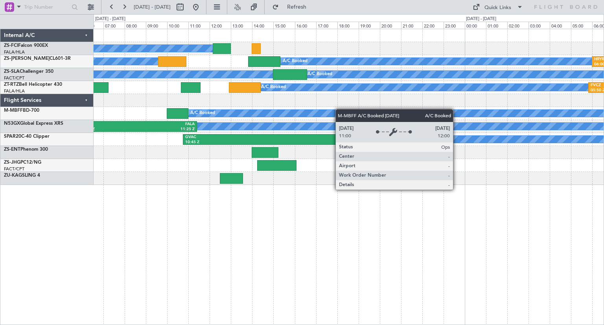
click at [323, 111] on div "A/C Booked A/C Booked A/C Booked A/C Booked A/C Booked A/C Booked A/C Booked A/…" at bounding box center [349, 107] width 510 height 156
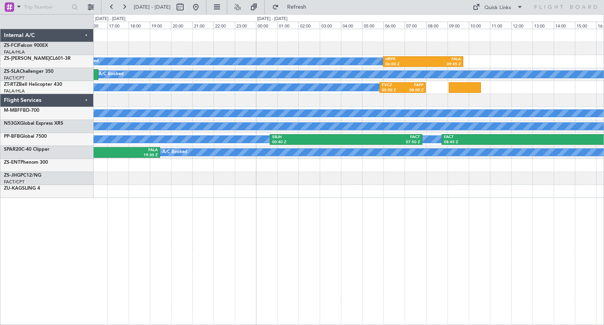
click at [348, 196] on div "A/C Booked A/C Booked A/C Booked A/C Booked A/C Booked A/C Booked HRYR 06:00 Z …" at bounding box center [349, 177] width 510 height 296
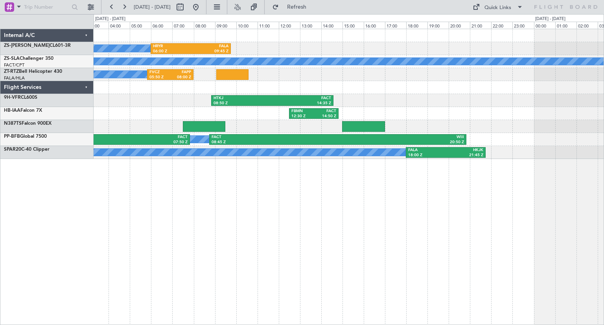
click at [300, 263] on div "A/C Booked A/C Booked A/C Booked A/C Booked A/C Booked HRYR 06:00 Z FALA 09:45 …" at bounding box center [349, 177] width 510 height 296
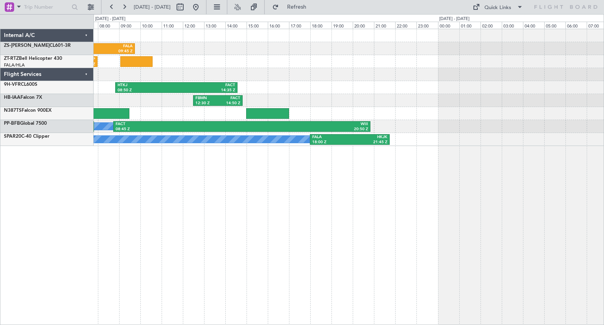
click at [197, 231] on div "HRYR 06:00 Z FALA 09:45 Z A/C Booked A/C Booked A/C Booked A/C Booked A/C Booke…" at bounding box center [349, 177] width 510 height 296
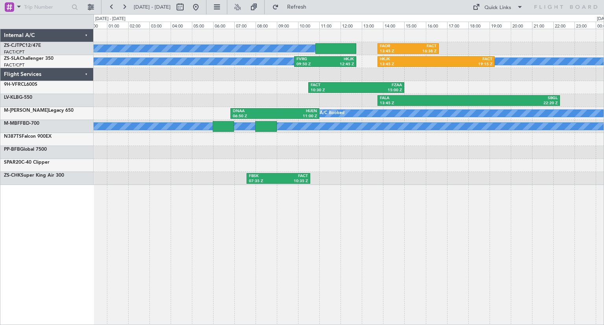
click at [336, 258] on div "A/C Booked A/C Booked A/C Booked A/C Booked A/C Booked A/C Booked A/C Booked A/…" at bounding box center [349, 177] width 510 height 296
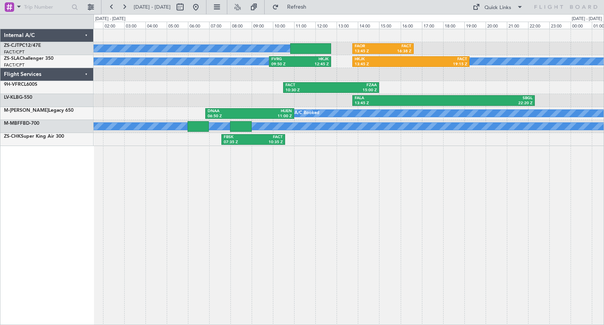
click at [356, 158] on div "A/C Booked A/C Booked A/C Booked A/C Booked A/C Booked A/C Booked A/C Booked A/…" at bounding box center [349, 177] width 510 height 296
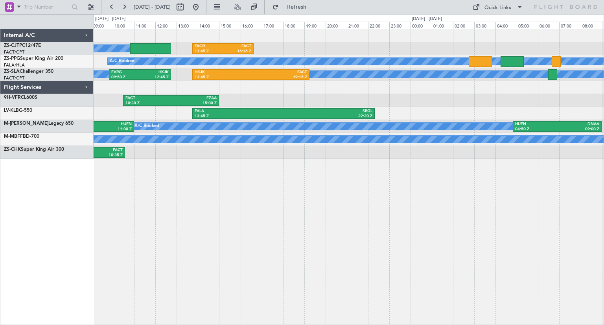
click at [123, 168] on div "A/C Booked A/C Booked FAOR 13:45 Z FACT 16:38 Z A/C Booked A/C Booked A/C Booke…" at bounding box center [349, 177] width 510 height 296
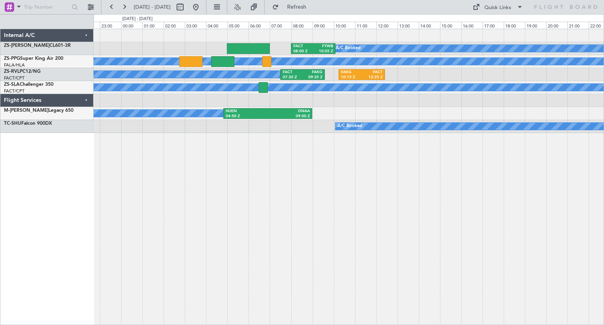
click at [445, 218] on div "A/C Booked FACT 08:00 Z FYWB 10:05 Z A/C Booked A/C Booked FACT 07:30 Z FAKG 09…" at bounding box center [349, 177] width 510 height 296
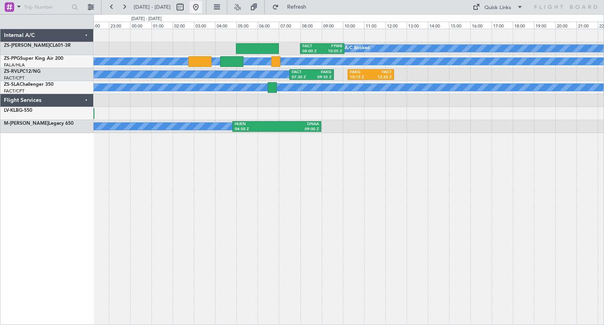
click at [202, 8] on button at bounding box center [195, 7] width 13 height 13
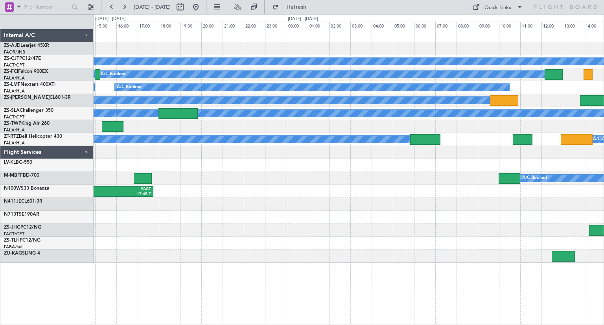
click at [211, 241] on div "A/C Booked A/C Booked A/C Booked A/C Booked A/C Booked A/C Booked A/C Booked A/…" at bounding box center [349, 145] width 510 height 233
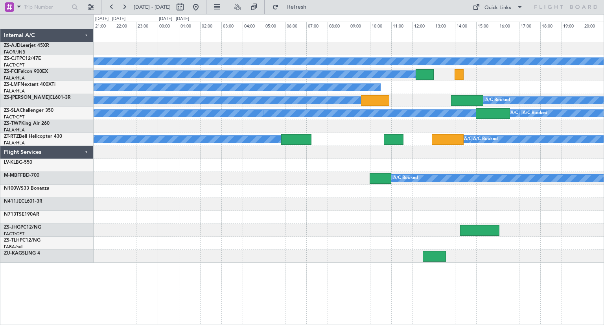
click at [319, 255] on div "A/C Booked A/C Booked A/C Booked A/C Booked A/C Booked A/C Booked A/C Booked A/…" at bounding box center [349, 145] width 510 height 233
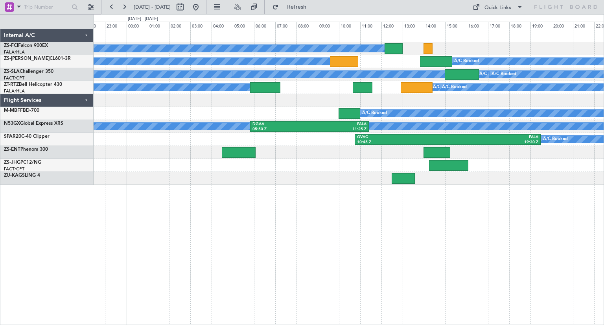
click at [408, 228] on div "A/C Booked A/C Booked A/C Booked A/C Booked A/C Booked A/C Booked A/C Booked A/…" at bounding box center [349, 177] width 510 height 296
